Goal: Task Accomplishment & Management: Manage account settings

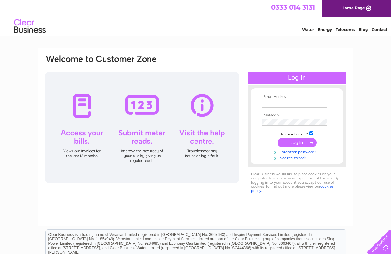
click at [284, 103] on input "text" at bounding box center [295, 104] width 66 height 7
type input "carloarosio1@gmail.com"
click at [289, 143] on input "submit" at bounding box center [297, 142] width 39 height 9
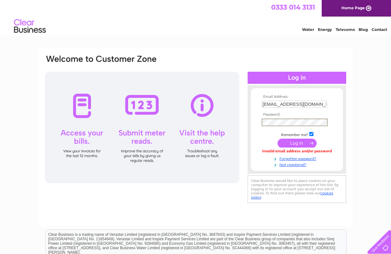
click at [305, 140] on input "submit" at bounding box center [297, 142] width 39 height 9
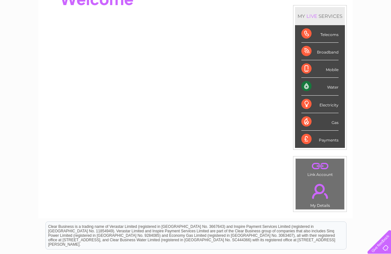
scroll to position [80, 0]
click at [309, 87] on div "Water" at bounding box center [320, 86] width 37 height 17
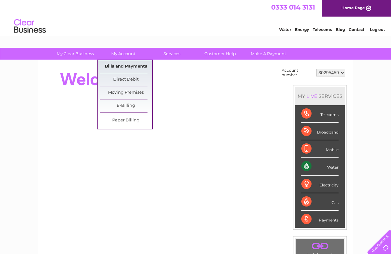
click at [119, 64] on link "Bills and Payments" at bounding box center [126, 66] width 52 height 13
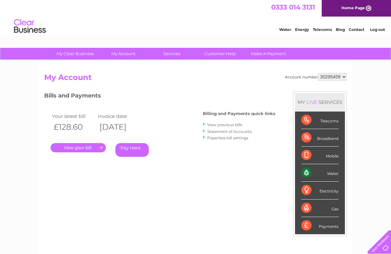
click at [135, 148] on link "Pay Here" at bounding box center [131, 150] width 33 height 14
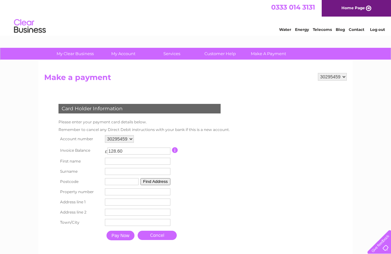
click at [122, 161] on input "text" at bounding box center [138, 160] width 66 height 7
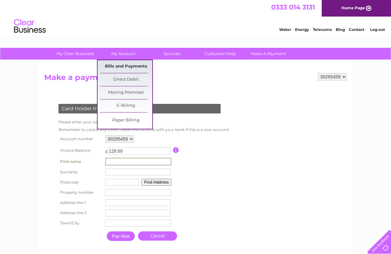
click at [116, 67] on link "Bills and Payments" at bounding box center [126, 66] width 52 height 13
click at [108, 66] on link "Bills and Payments" at bounding box center [126, 66] width 52 height 13
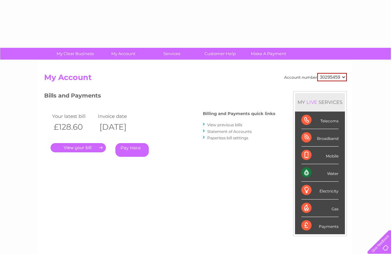
click at [78, 148] on link "." at bounding box center [78, 147] width 55 height 9
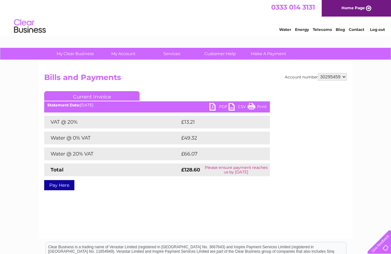
click at [214, 109] on link "PDF" at bounding box center [219, 107] width 19 height 9
